Goal: Task Accomplishment & Management: Use online tool/utility

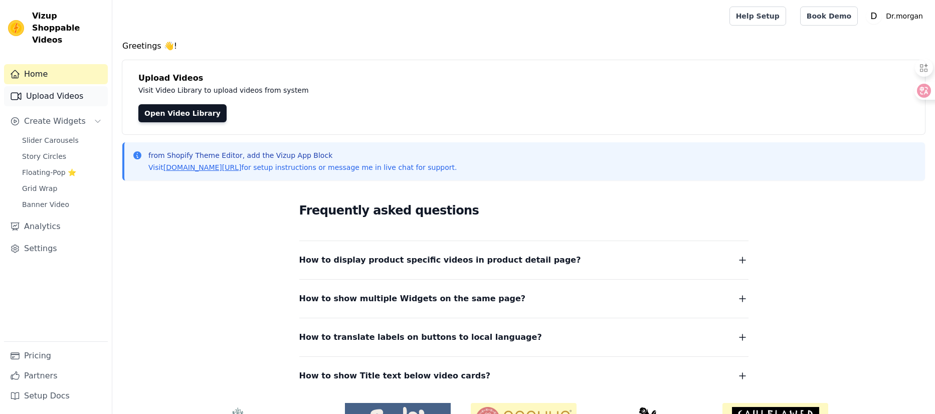
click at [46, 86] on link "Upload Videos" at bounding box center [56, 96] width 104 height 20
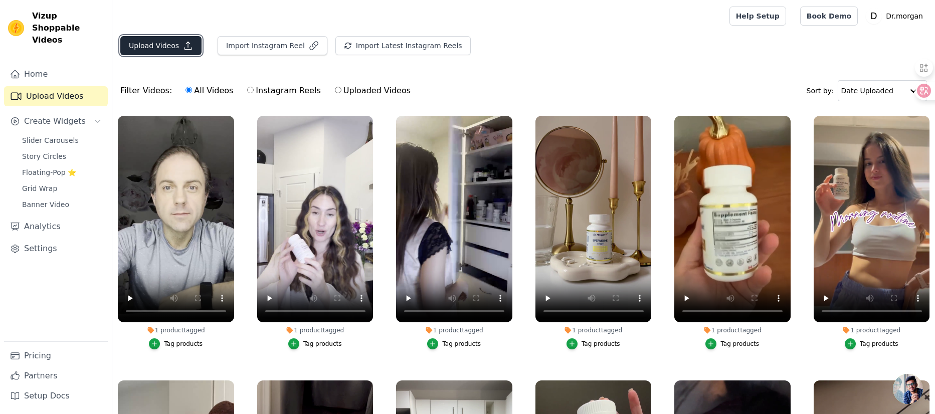
click at [177, 47] on button "Upload Videos" at bounding box center [160, 45] width 81 height 19
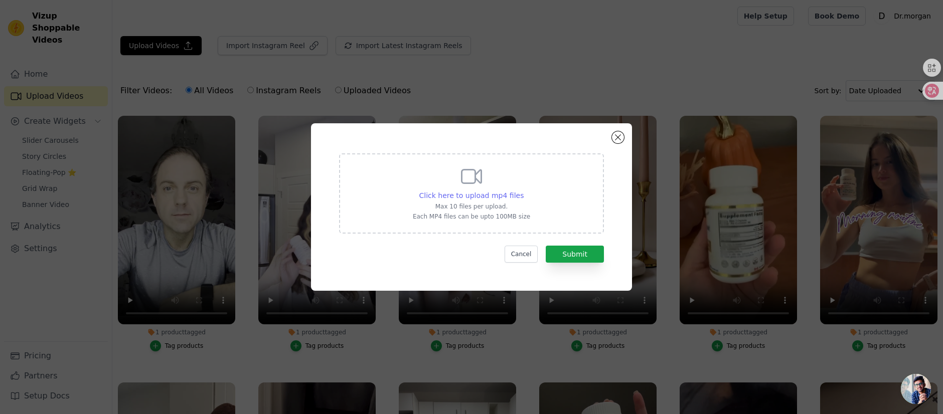
click at [503, 195] on span "Click here to upload mp4 files" at bounding box center [471, 196] width 105 height 8
click at [523, 191] on input "Click here to upload mp4 files Max 10 files per upload. Each MP4 files can be u…" at bounding box center [523, 190] width 1 height 1
type input "C:\fakepath\akk-1.mp4"
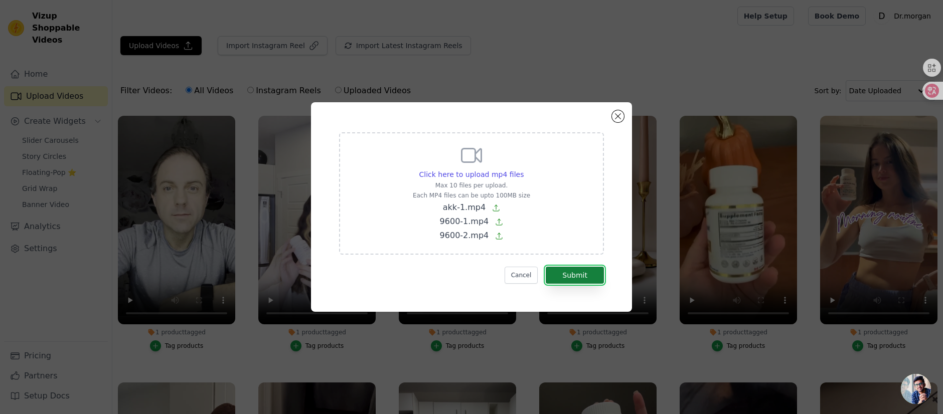
click at [573, 278] on button "Submit" at bounding box center [575, 275] width 58 height 17
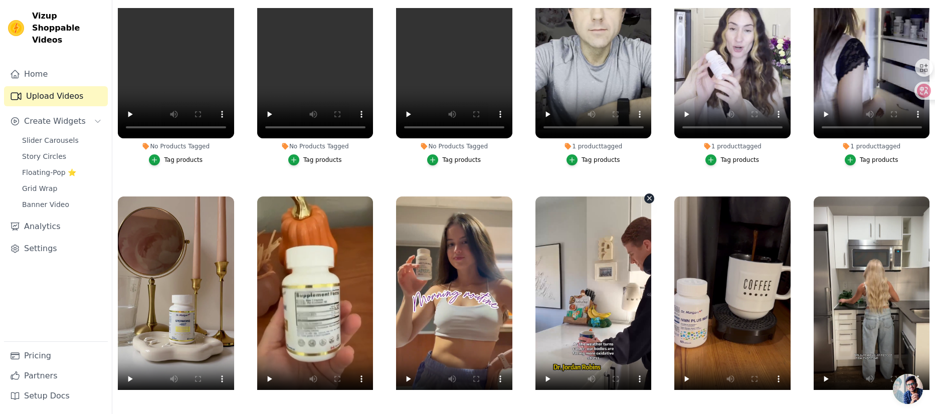
scroll to position [157, 0]
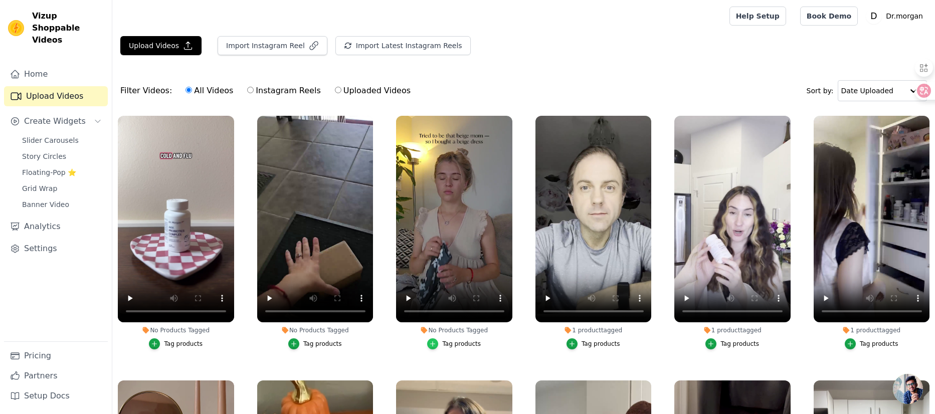
click at [435, 341] on div "button" at bounding box center [432, 343] width 11 height 11
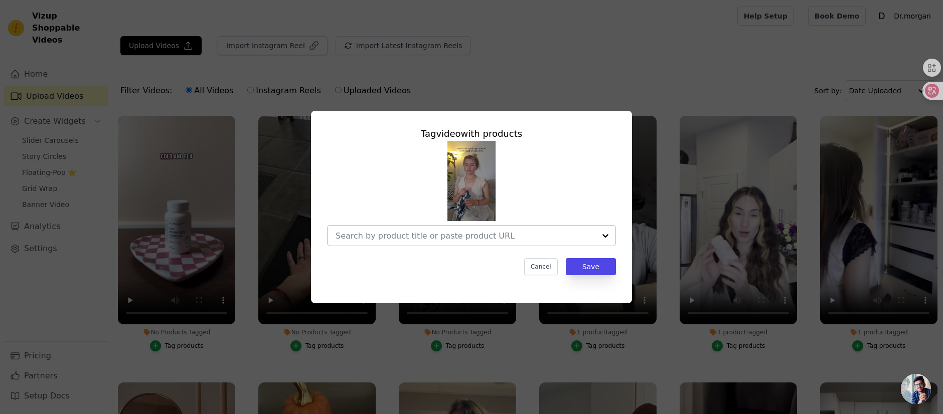
click at [505, 238] on input "No Products Tagged Tag video with products Cancel Save Tag products" at bounding box center [465, 236] width 260 height 10
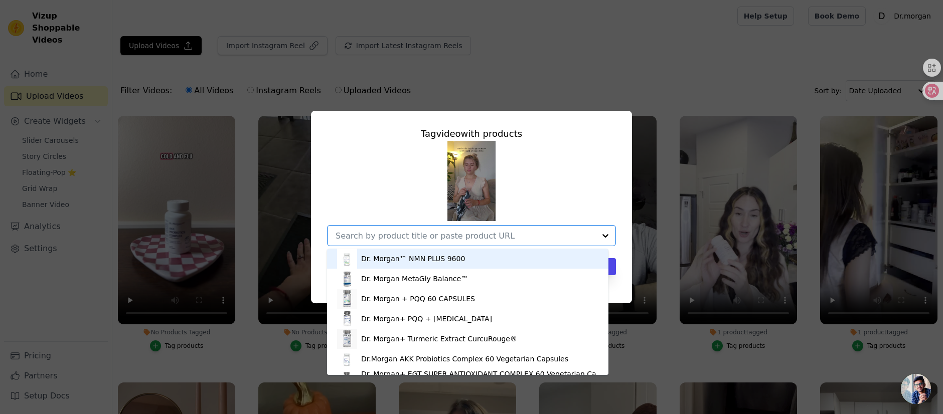
click at [494, 253] on div "Dr. Morgan™ NMN PLUS 9600" at bounding box center [467, 259] width 261 height 20
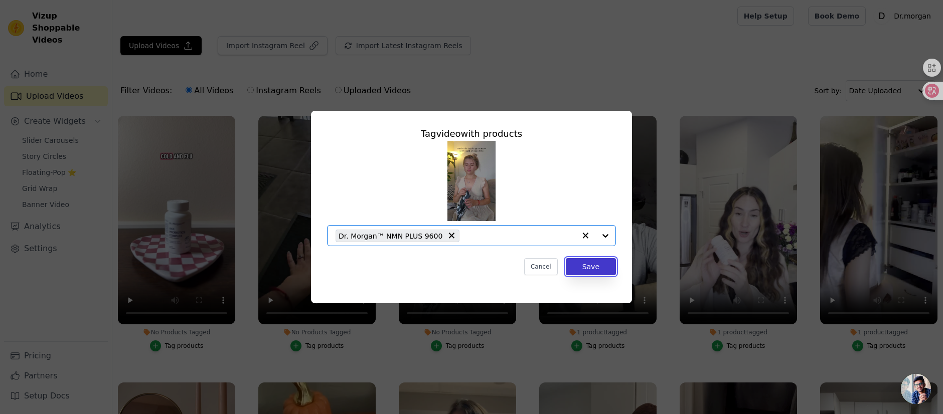
click at [582, 267] on button "Save" at bounding box center [591, 266] width 50 height 17
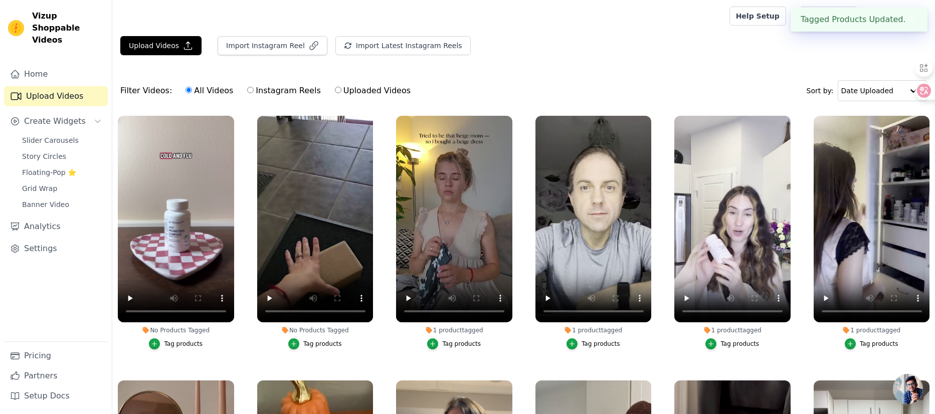
click at [328, 342] on div "Tag products" at bounding box center [322, 344] width 39 height 8
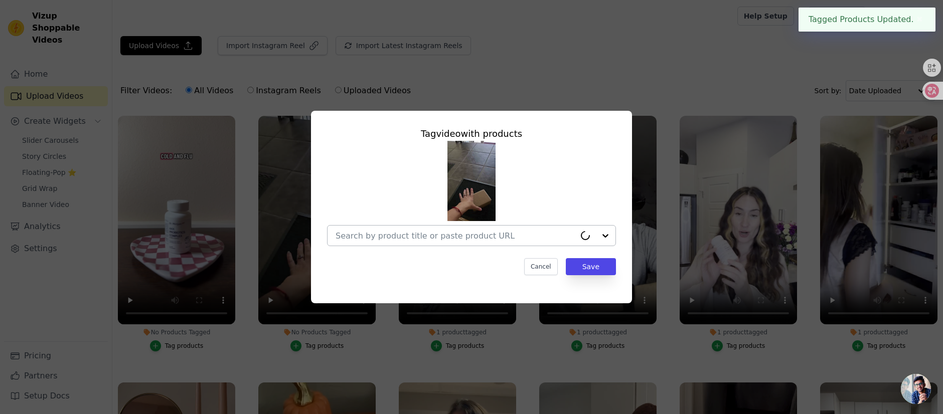
click at [482, 229] on div at bounding box center [455, 236] width 240 height 20
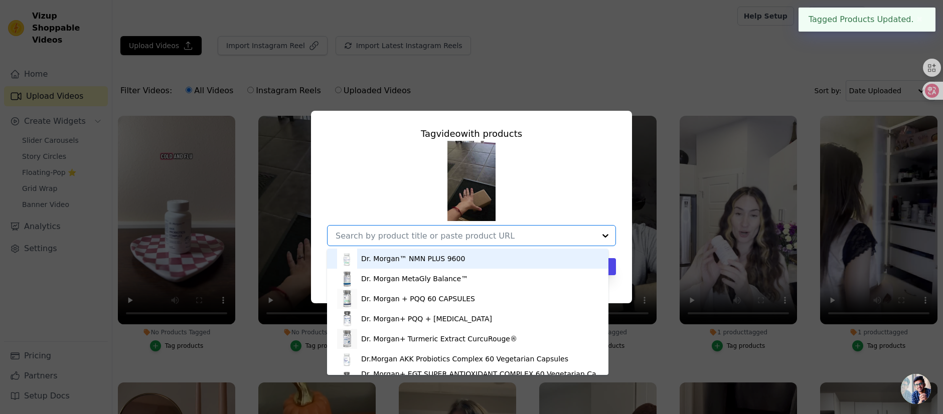
click at [472, 261] on div "Dr. Morgan™ NMN PLUS 9600" at bounding box center [467, 259] width 261 height 20
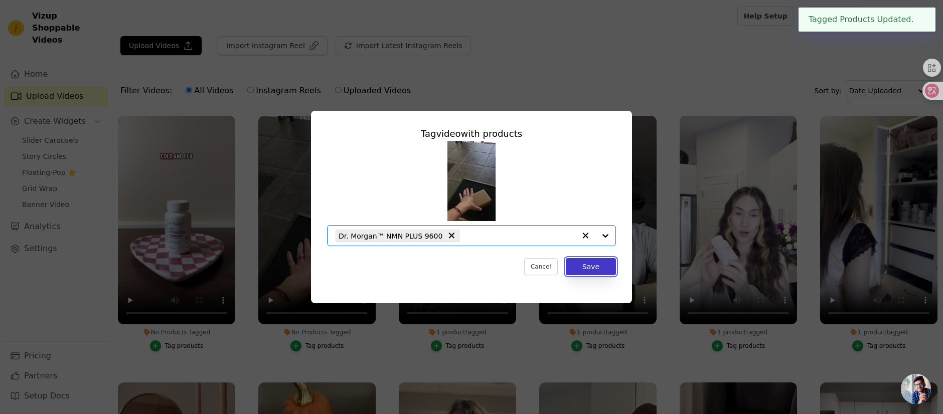
click at [581, 266] on button "Save" at bounding box center [591, 266] width 50 height 17
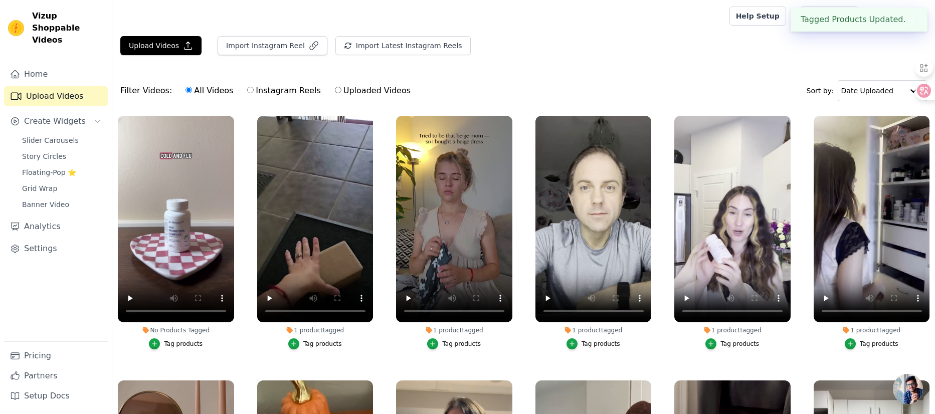
click at [191, 340] on div "Tag products" at bounding box center [183, 344] width 39 height 8
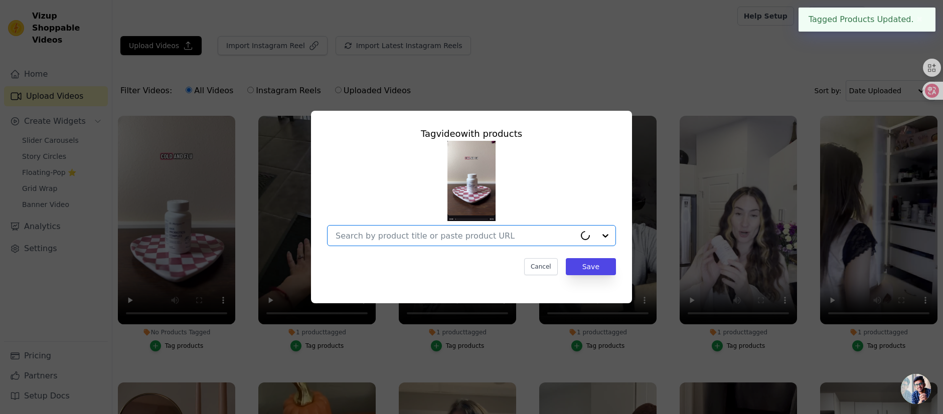
click at [491, 238] on input "No Products Tagged Tag video with products Option undefined, selected. Select i…" at bounding box center [455, 236] width 240 height 10
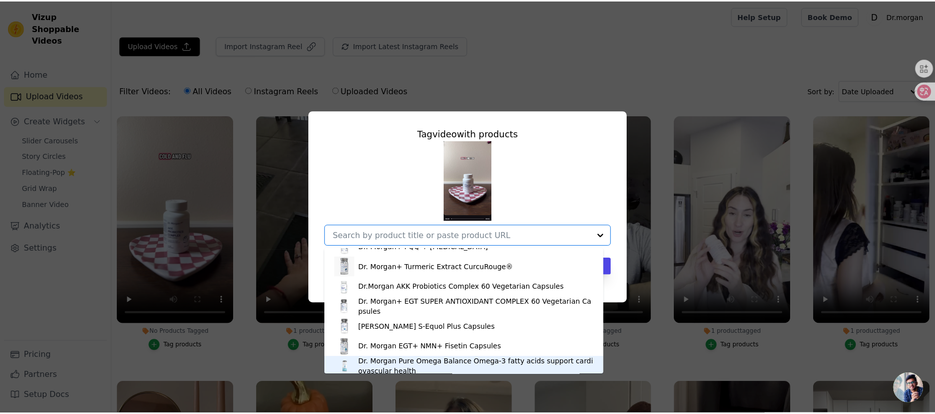
scroll to position [50, 0]
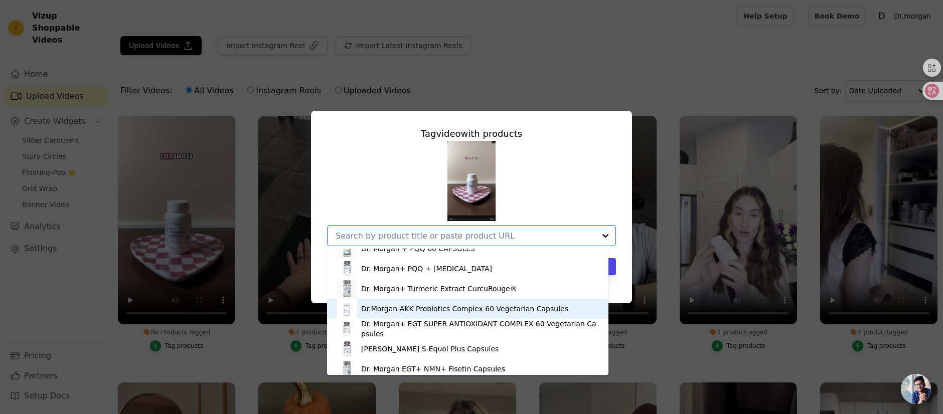
click at [480, 301] on div "Dr.Morgan AKK Probiotics Complex 60 Vegetarian Capsules" at bounding box center [467, 309] width 261 height 20
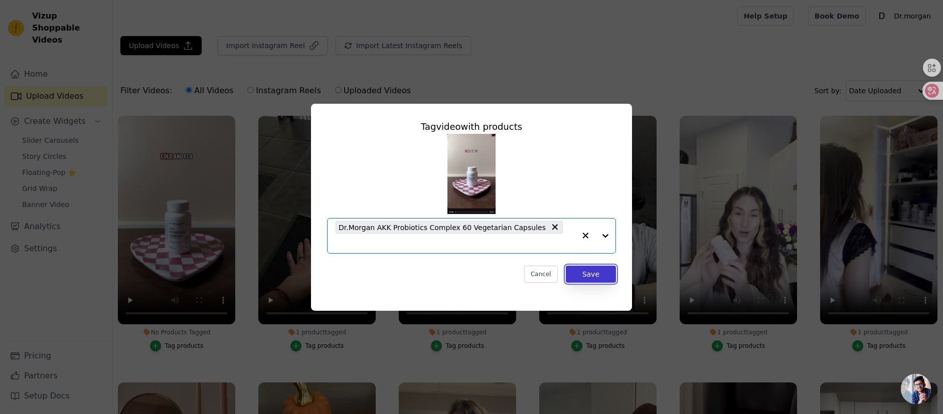
click at [606, 268] on button "Save" at bounding box center [591, 274] width 50 height 17
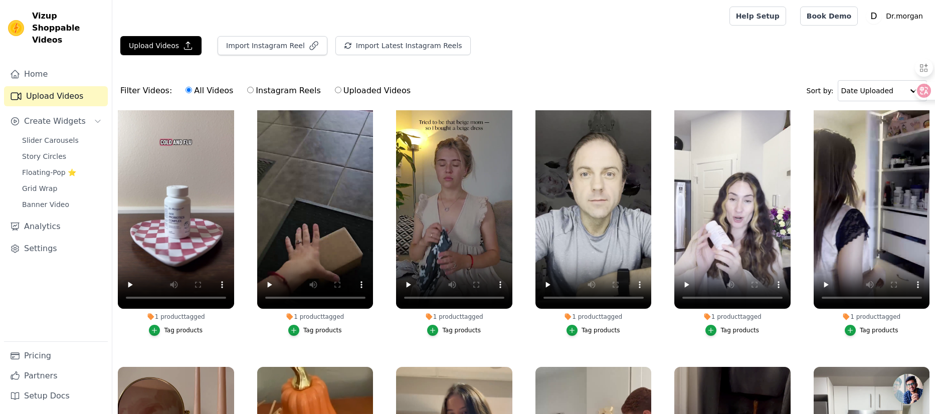
scroll to position [15, 0]
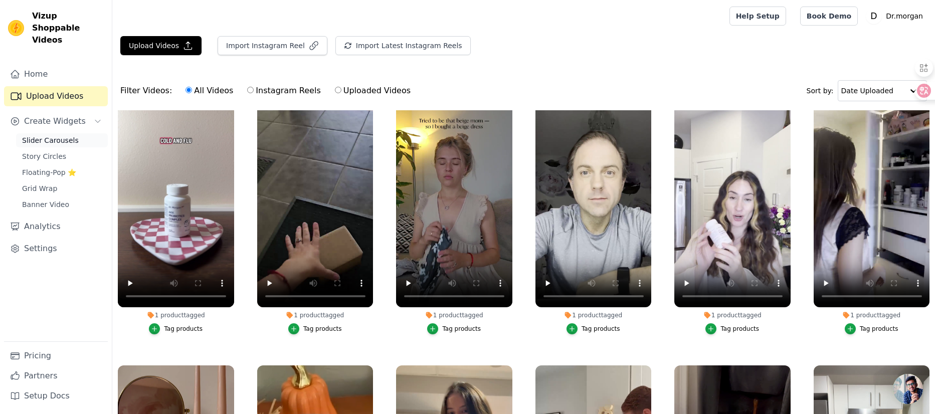
click at [59, 135] on span "Slider Carousels" at bounding box center [50, 140] width 57 height 10
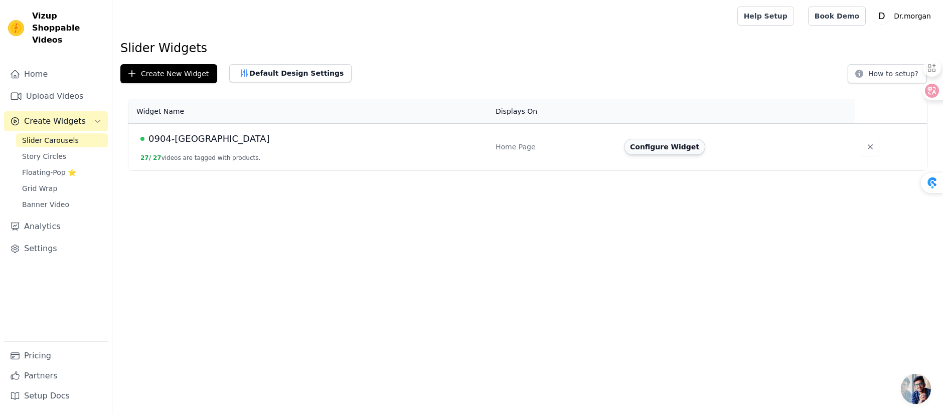
click at [665, 145] on button "Configure Widget" at bounding box center [664, 147] width 81 height 16
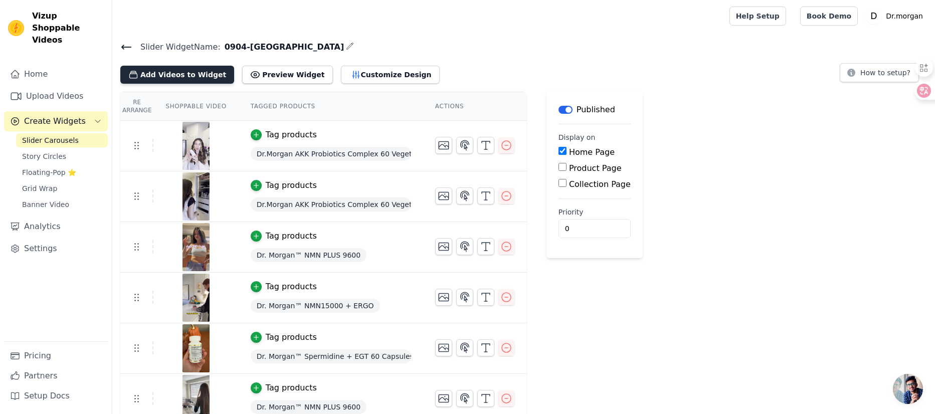
click at [190, 74] on button "Add Videos to Widget" at bounding box center [177, 75] width 114 height 18
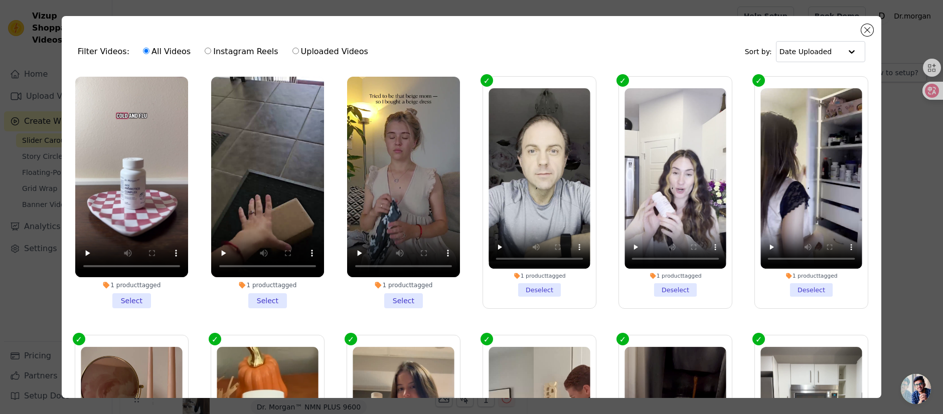
click at [387, 293] on li "1 product tagged Select" at bounding box center [403, 193] width 113 height 232
click at [0, 0] on input "1 product tagged Select" at bounding box center [0, 0] width 0 height 0
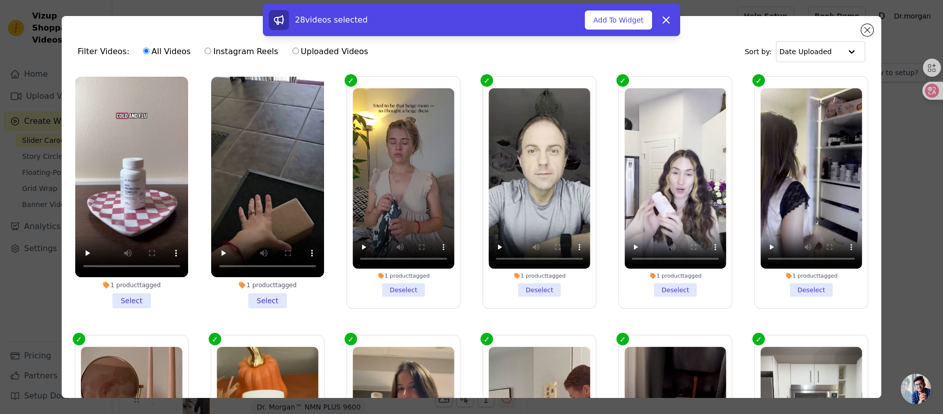
click at [276, 295] on li "1 product tagged Select" at bounding box center [267, 193] width 113 height 232
click at [0, 0] on input "1 product tagged Select" at bounding box center [0, 0] width 0 height 0
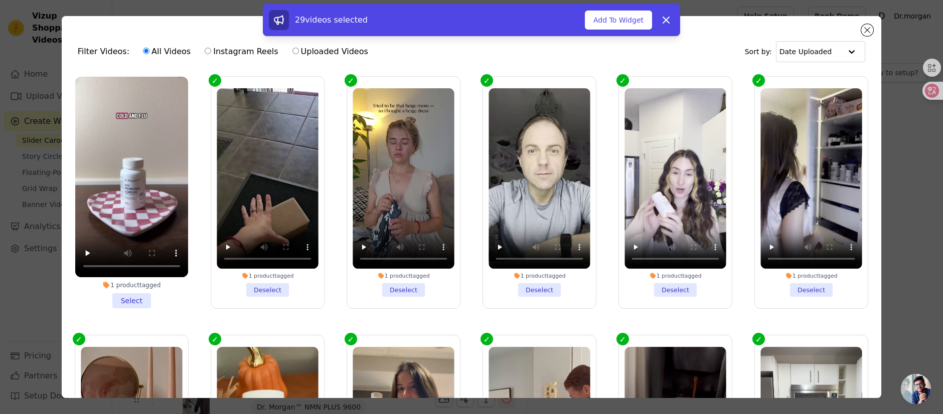
click at [148, 294] on li "1 product tagged Select" at bounding box center [131, 193] width 113 height 232
click at [0, 0] on input "1 product tagged Select" at bounding box center [0, 0] width 0 height 0
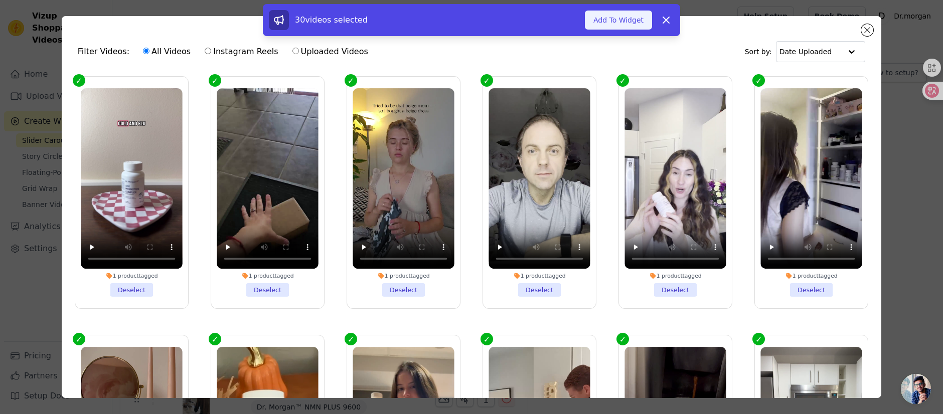
click at [618, 22] on button "Add To Widget" at bounding box center [618, 20] width 67 height 19
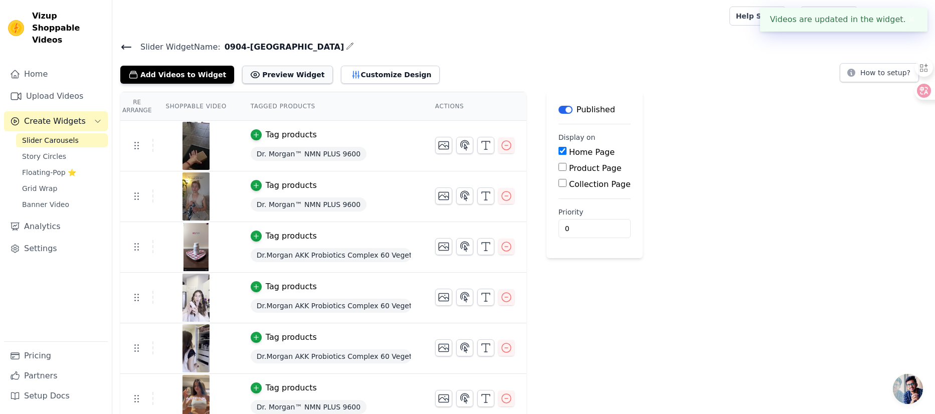
click at [284, 73] on button "Preview Widget" at bounding box center [287, 75] width 90 height 18
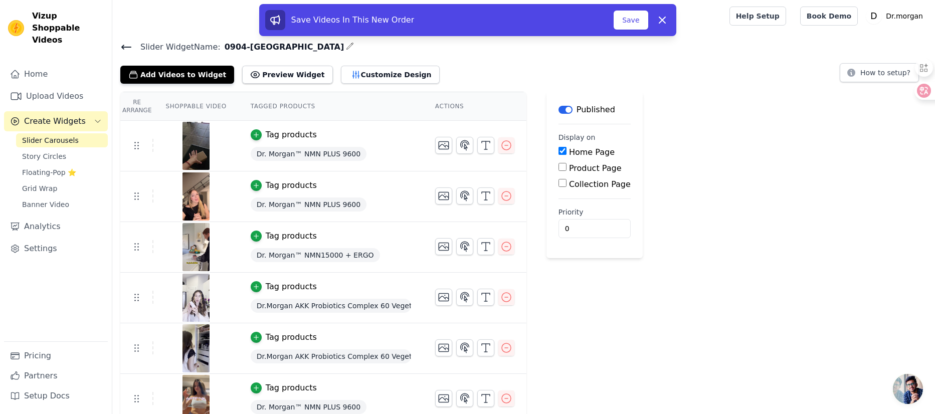
click at [636, 16] on button "Save" at bounding box center [631, 20] width 34 height 19
click at [617, 25] on button "Save" at bounding box center [631, 20] width 34 height 19
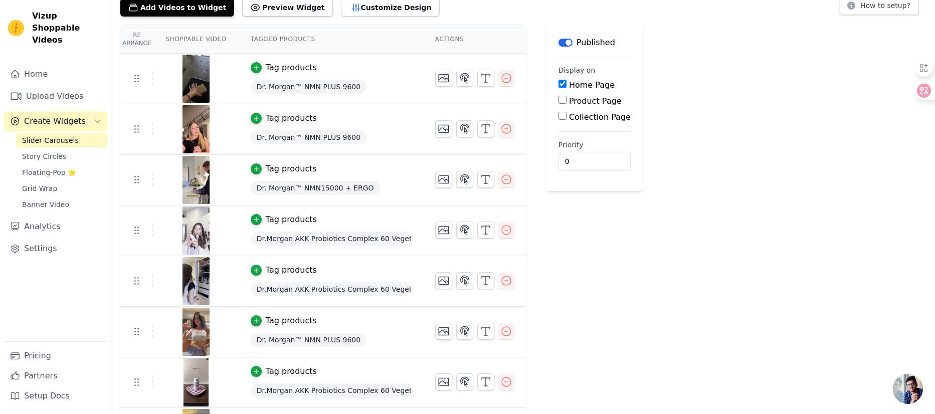
scroll to position [69, 0]
